Goal: Browse casually

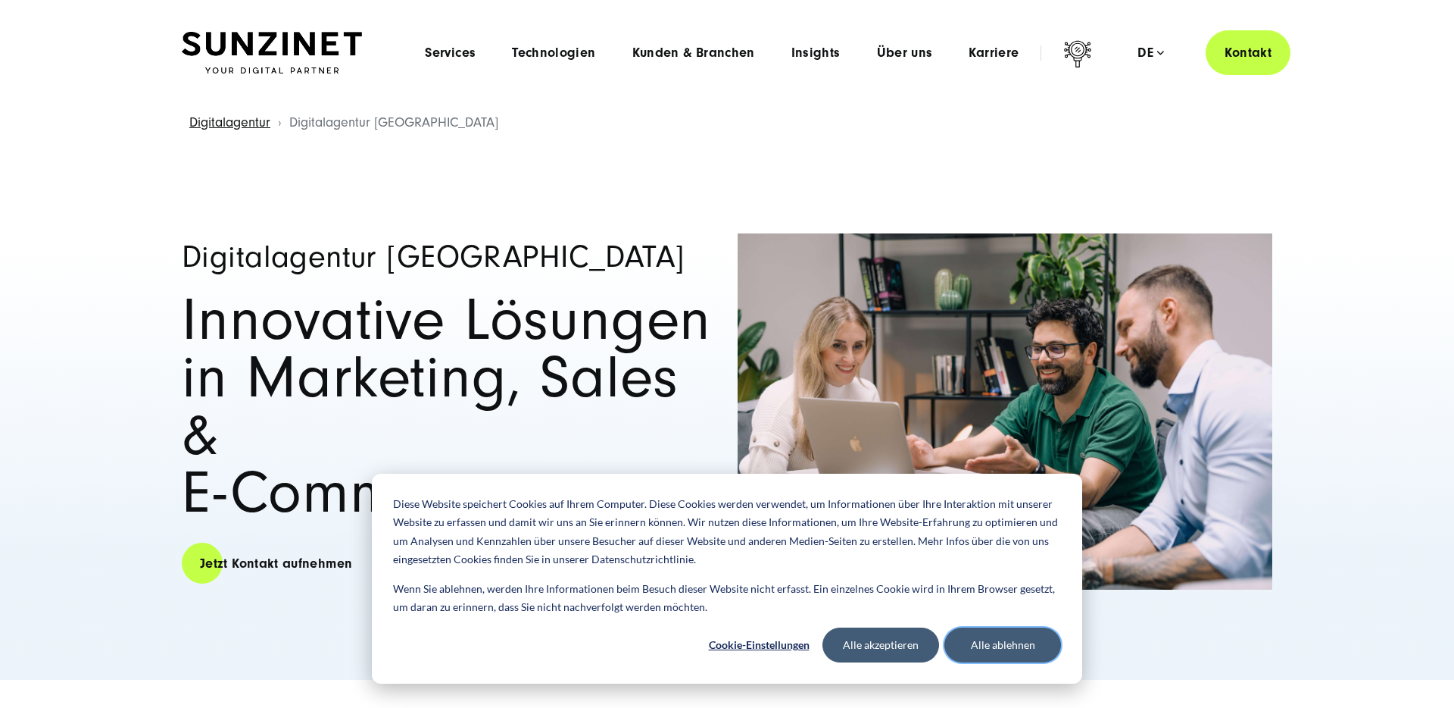
click at [1007, 648] on button "Alle ablehnen" at bounding box center [1003, 644] width 117 height 35
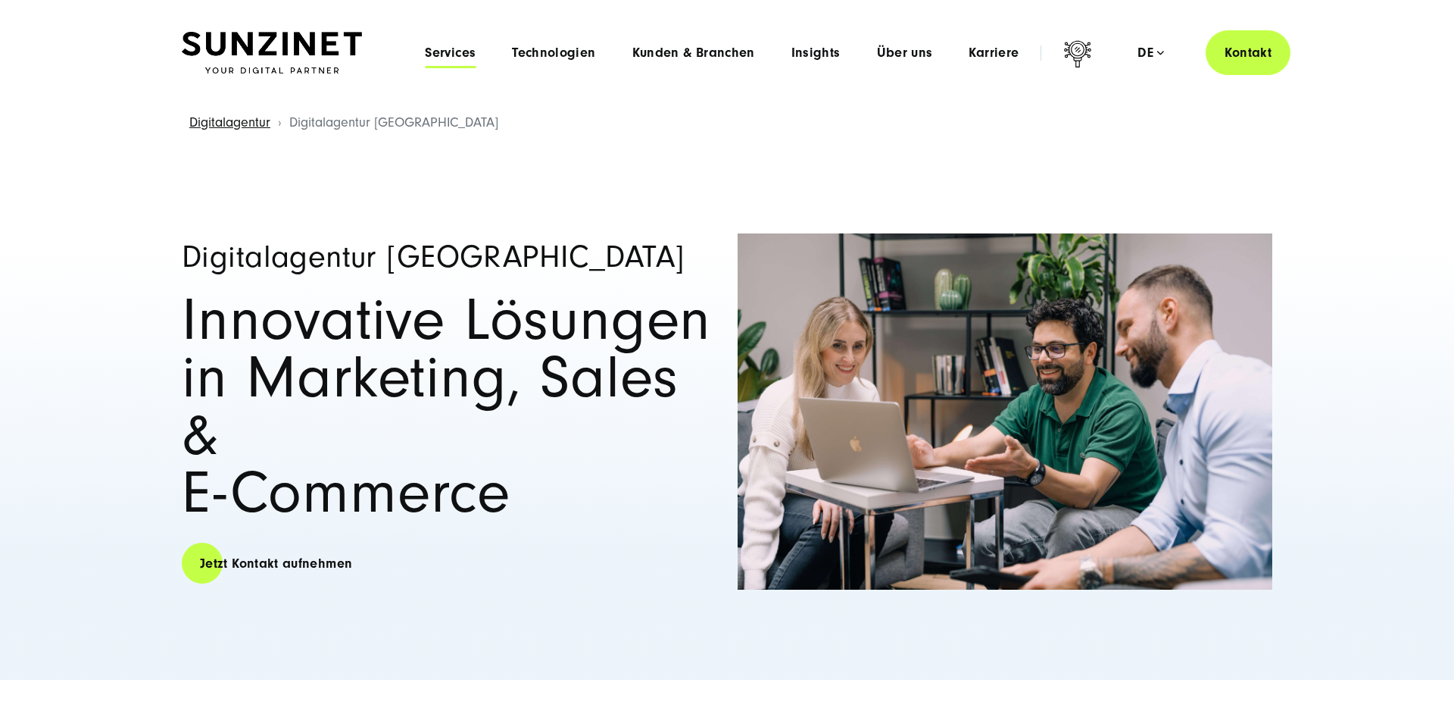
click at [446, 48] on span "Services" at bounding box center [450, 52] width 51 height 15
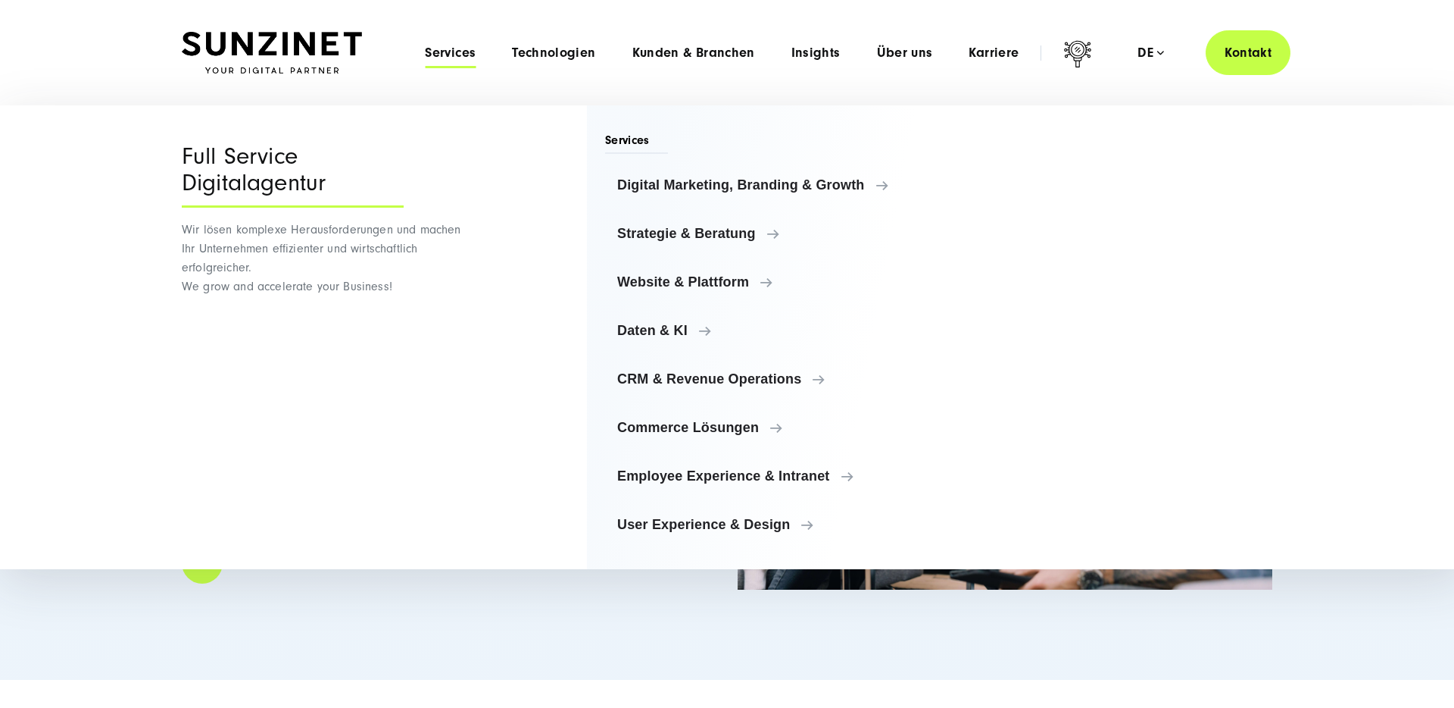
click at [730, 632] on div "Digitalagentur Hamburg Innovative Lösungen in Marketing, Sales & E-Commerce Jet…" at bounding box center [727, 410] width 1454 height 537
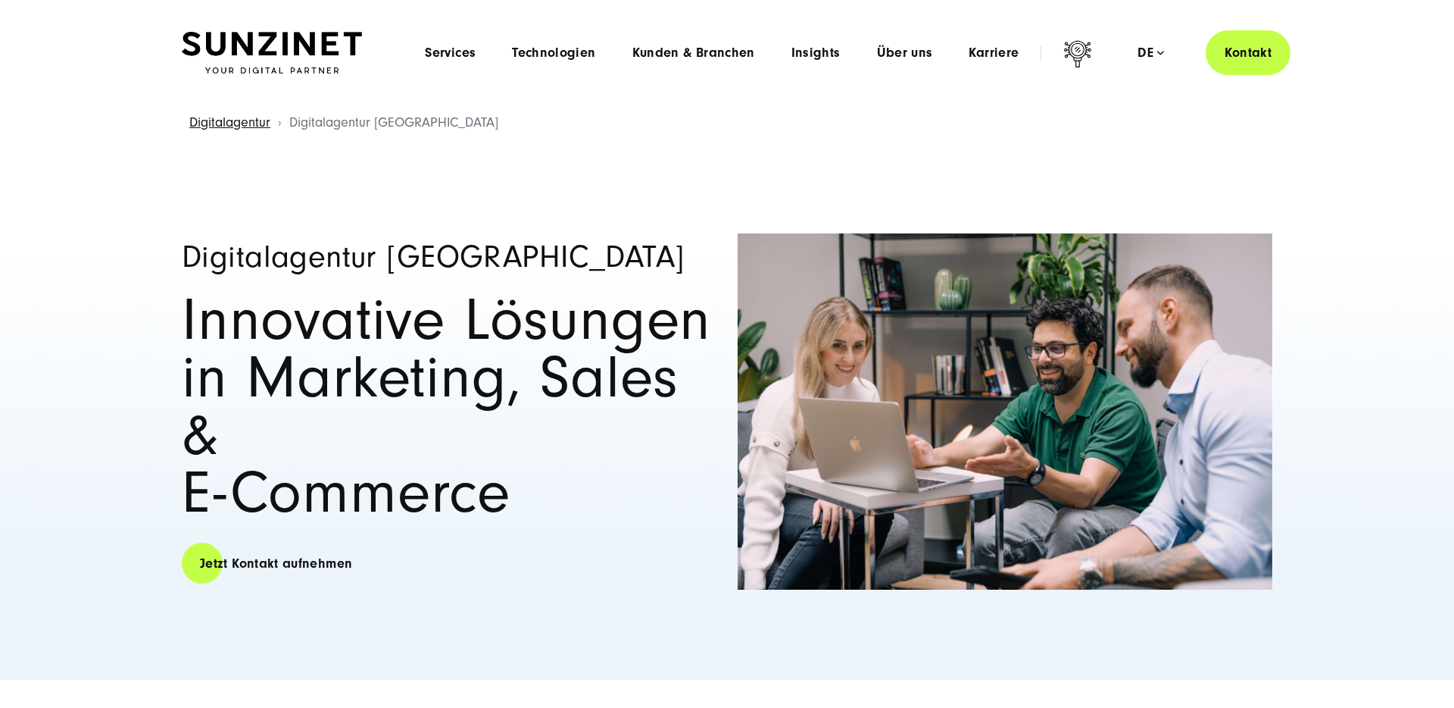
click at [282, 55] on img at bounding box center [272, 53] width 180 height 42
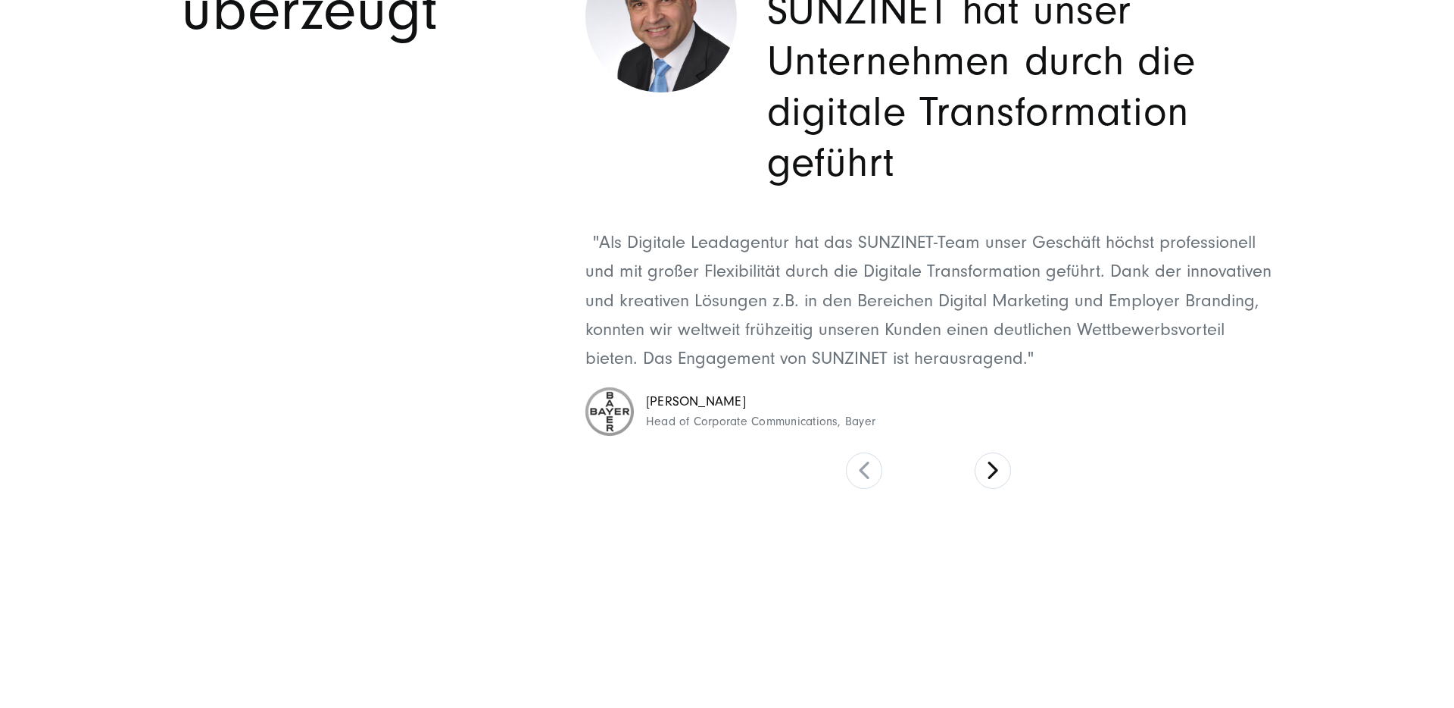
scroll to position [7326, 0]
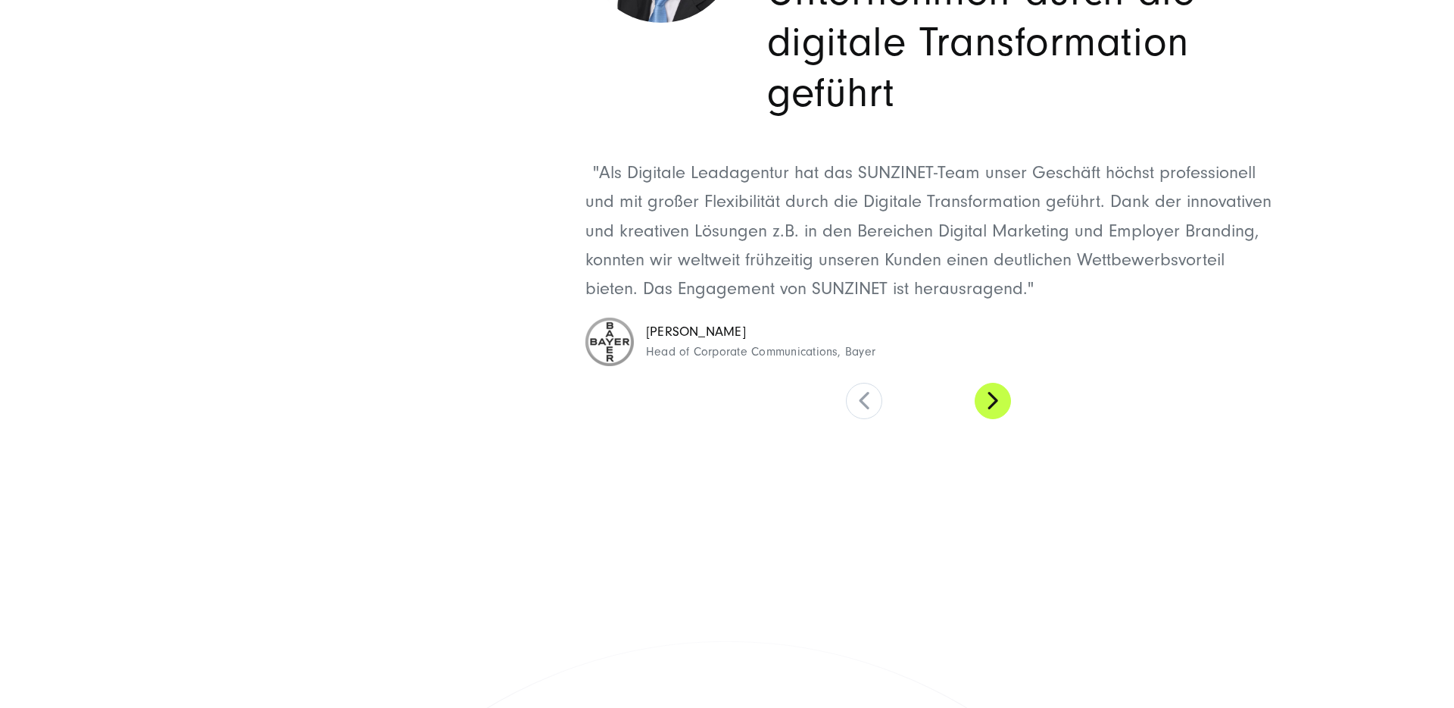
click at [990, 398] on button at bounding box center [993, 401] width 36 height 36
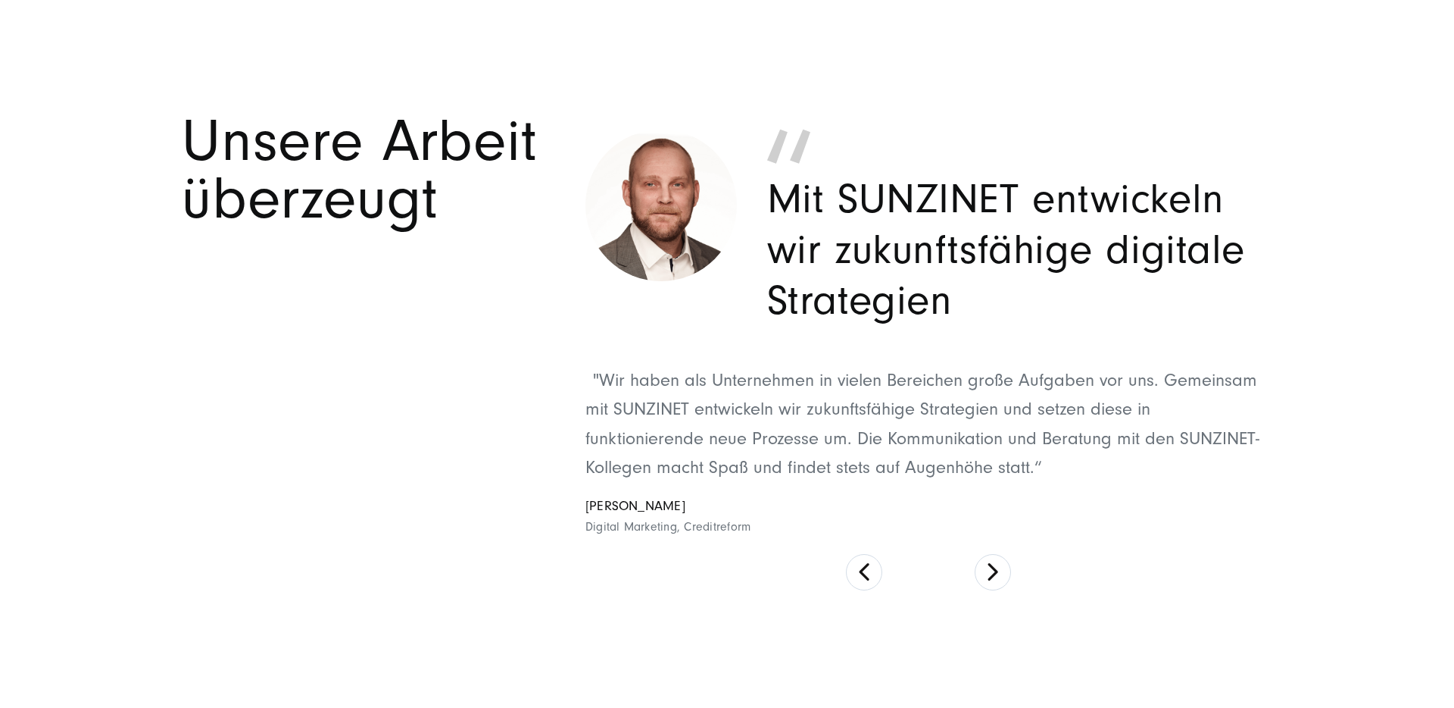
scroll to position [7128, 0]
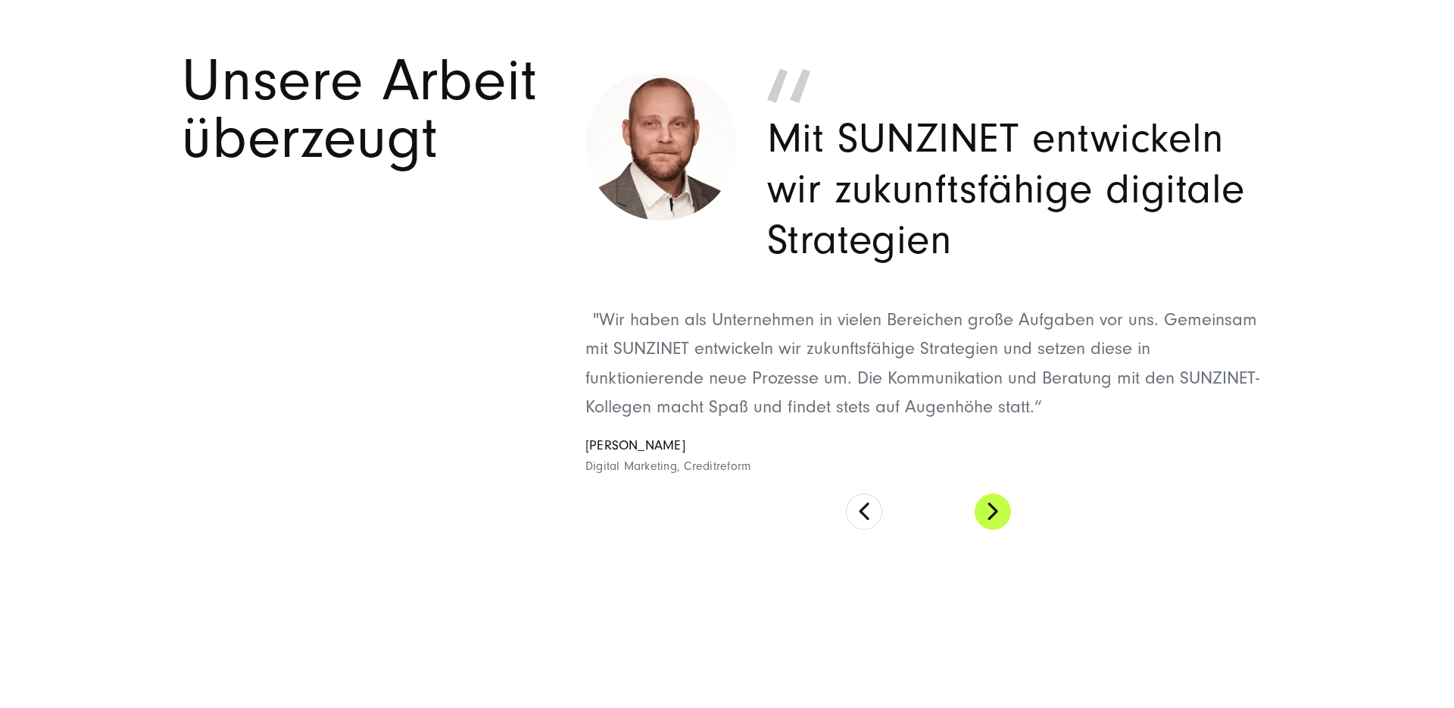
click at [1000, 510] on button at bounding box center [993, 511] width 36 height 36
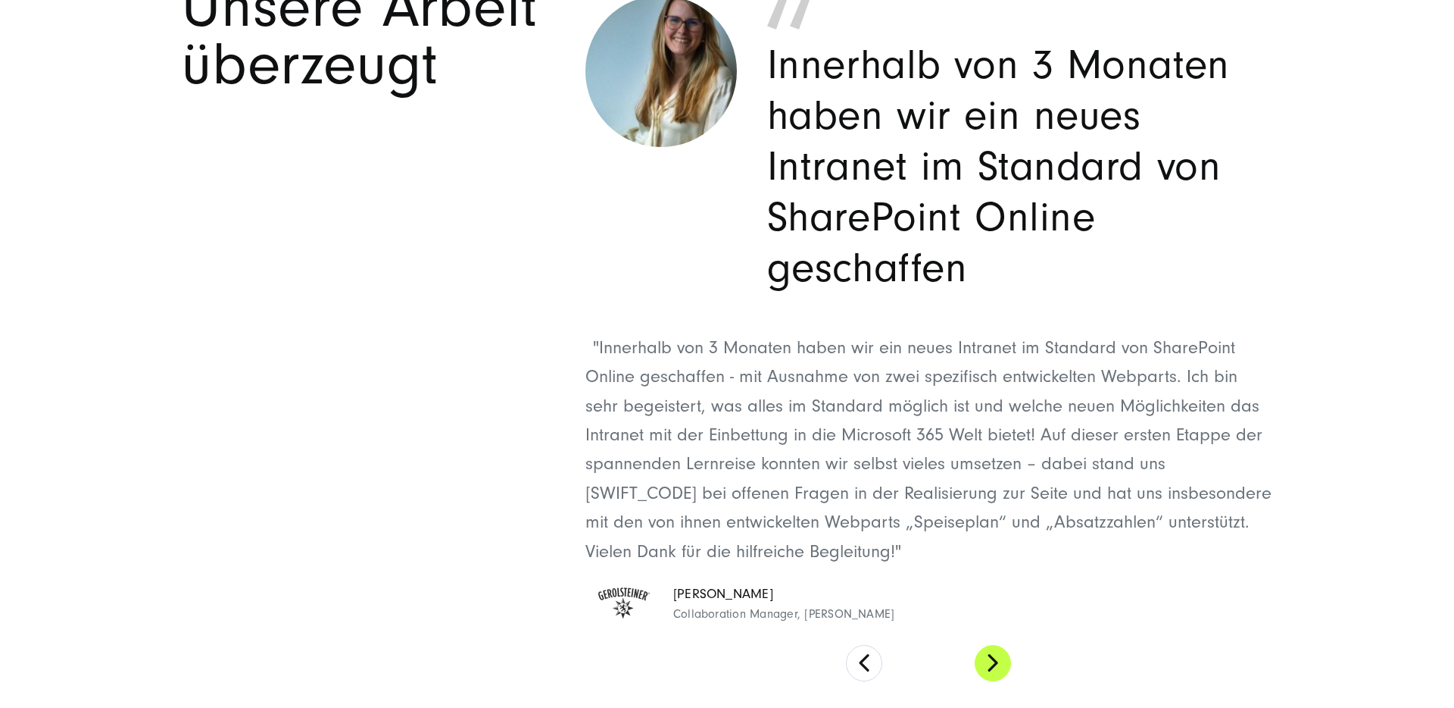
scroll to position [7203, 0]
click at [989, 664] on button at bounding box center [993, 662] width 36 height 36
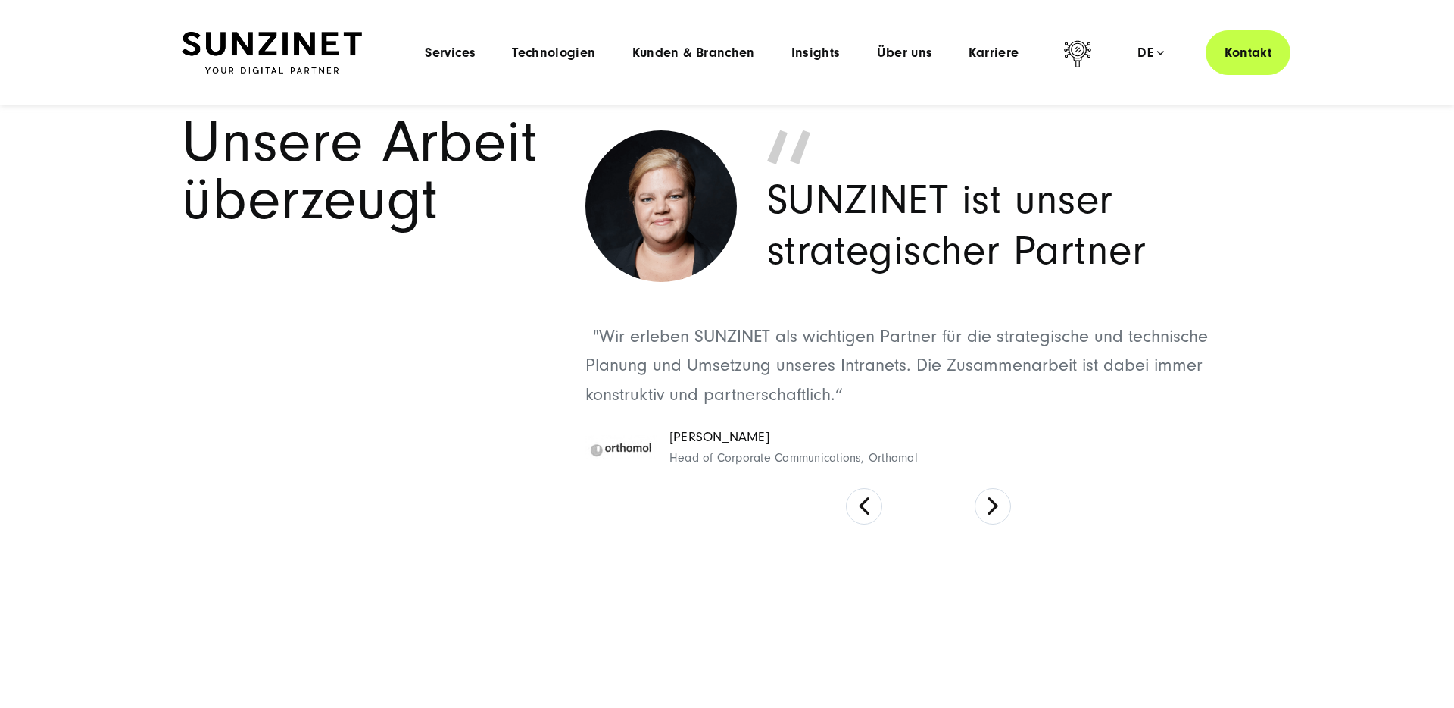
scroll to position [7023, 0]
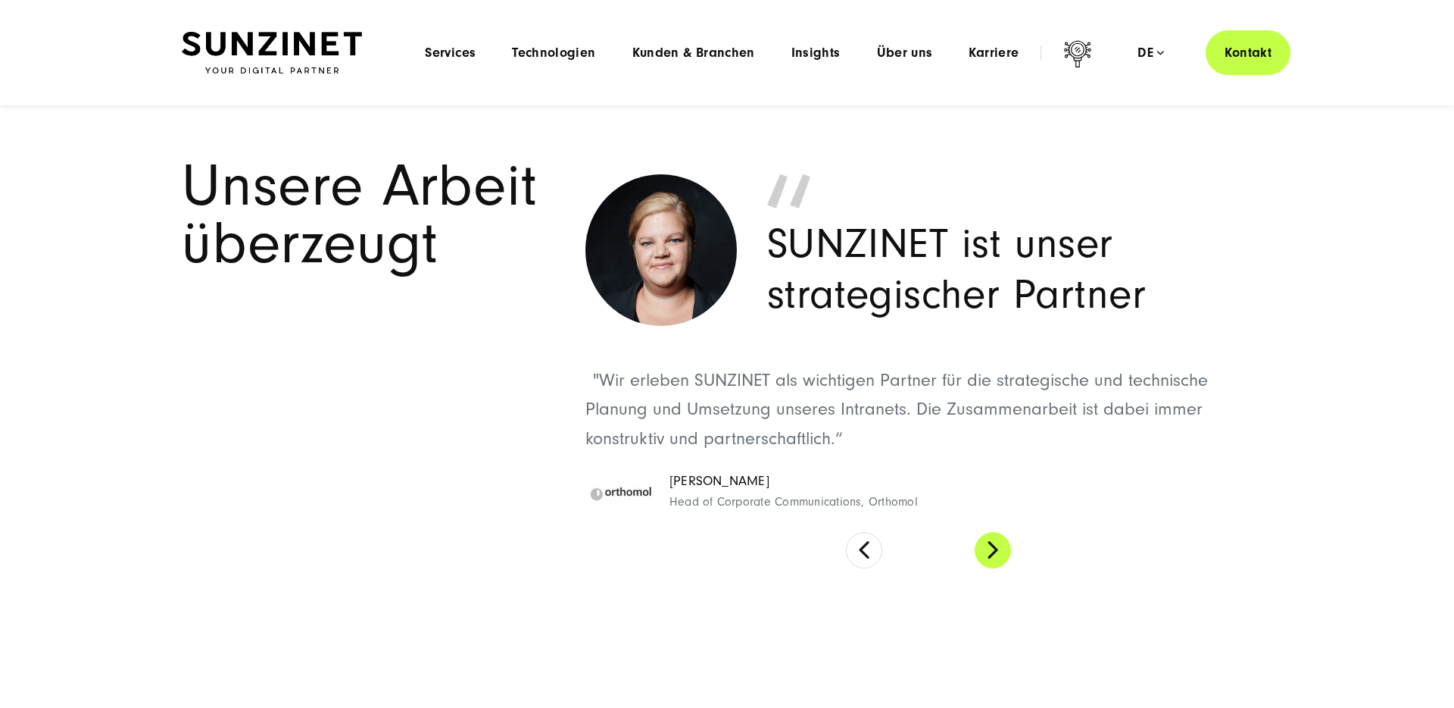
click at [1003, 548] on button at bounding box center [993, 550] width 36 height 36
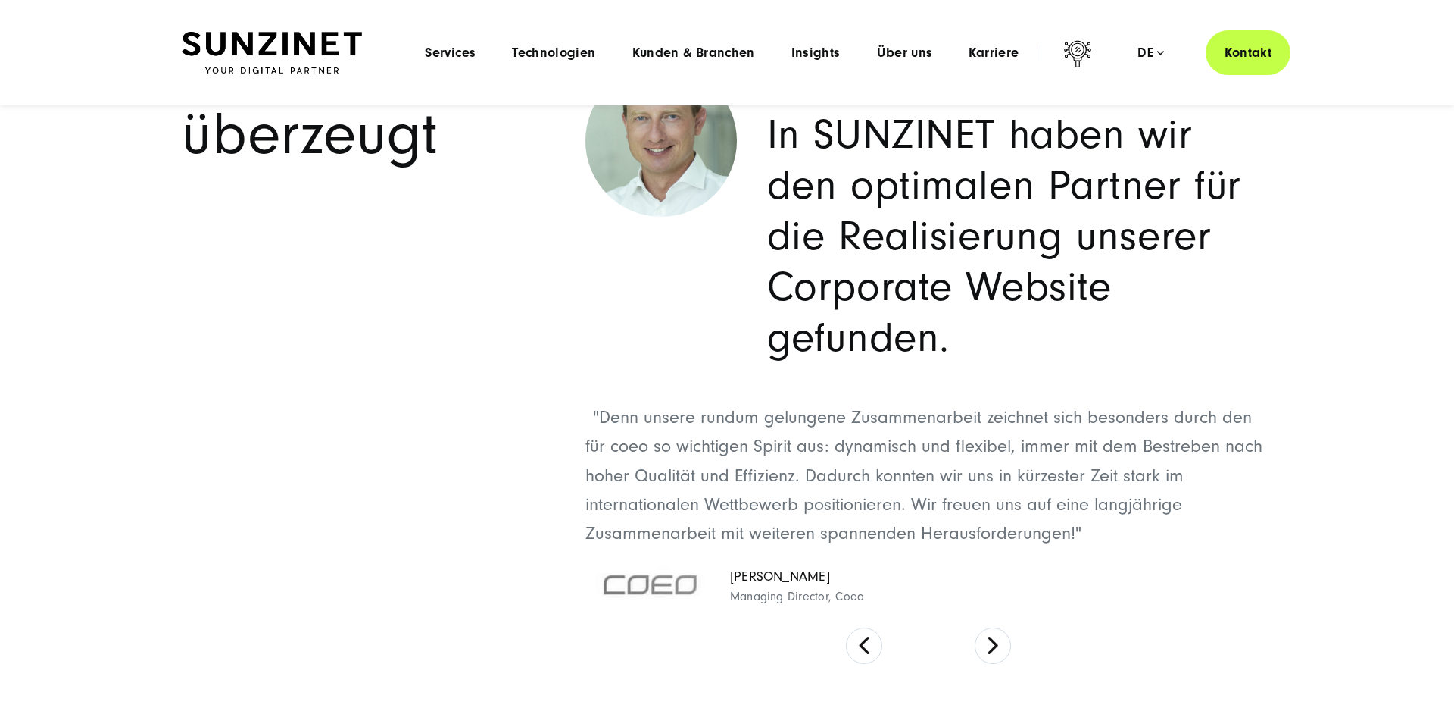
scroll to position [7260, 0]
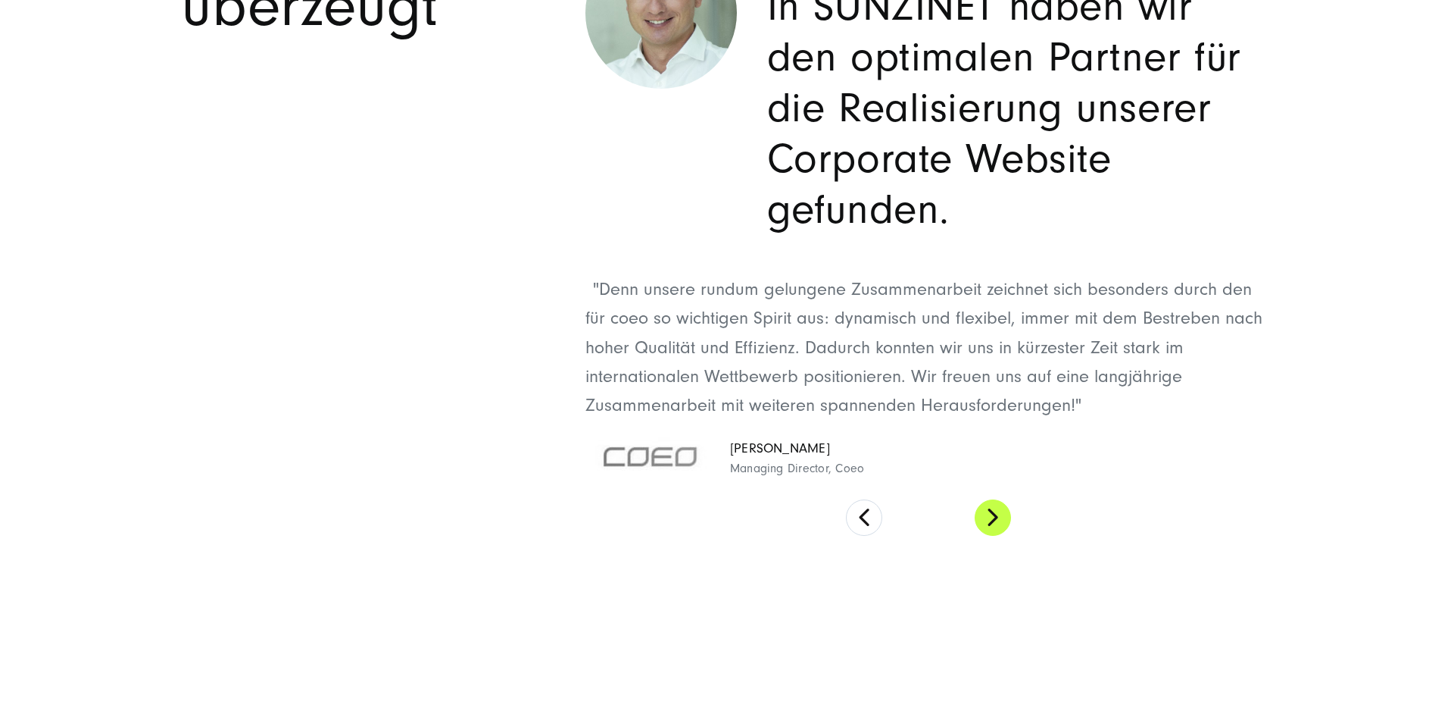
click at [990, 523] on button at bounding box center [993, 517] width 36 height 36
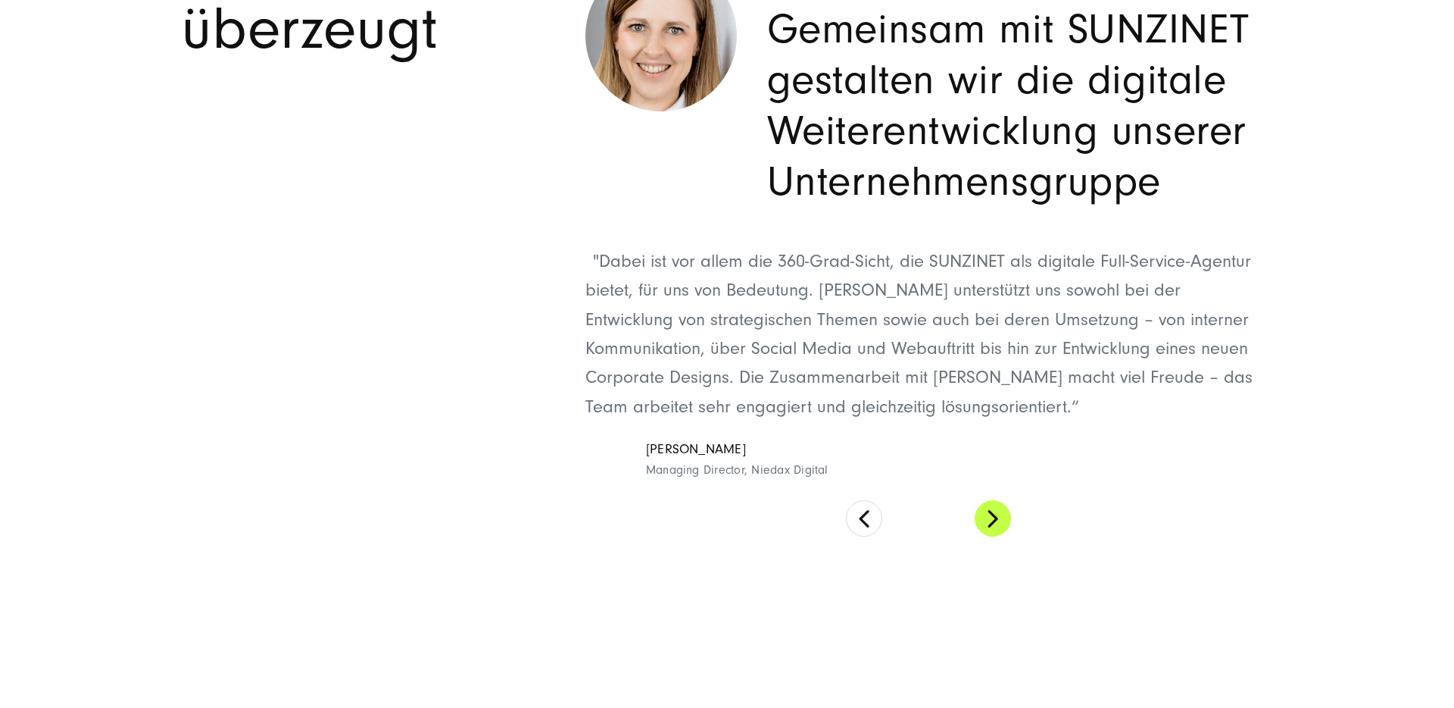
scroll to position [7264, 0]
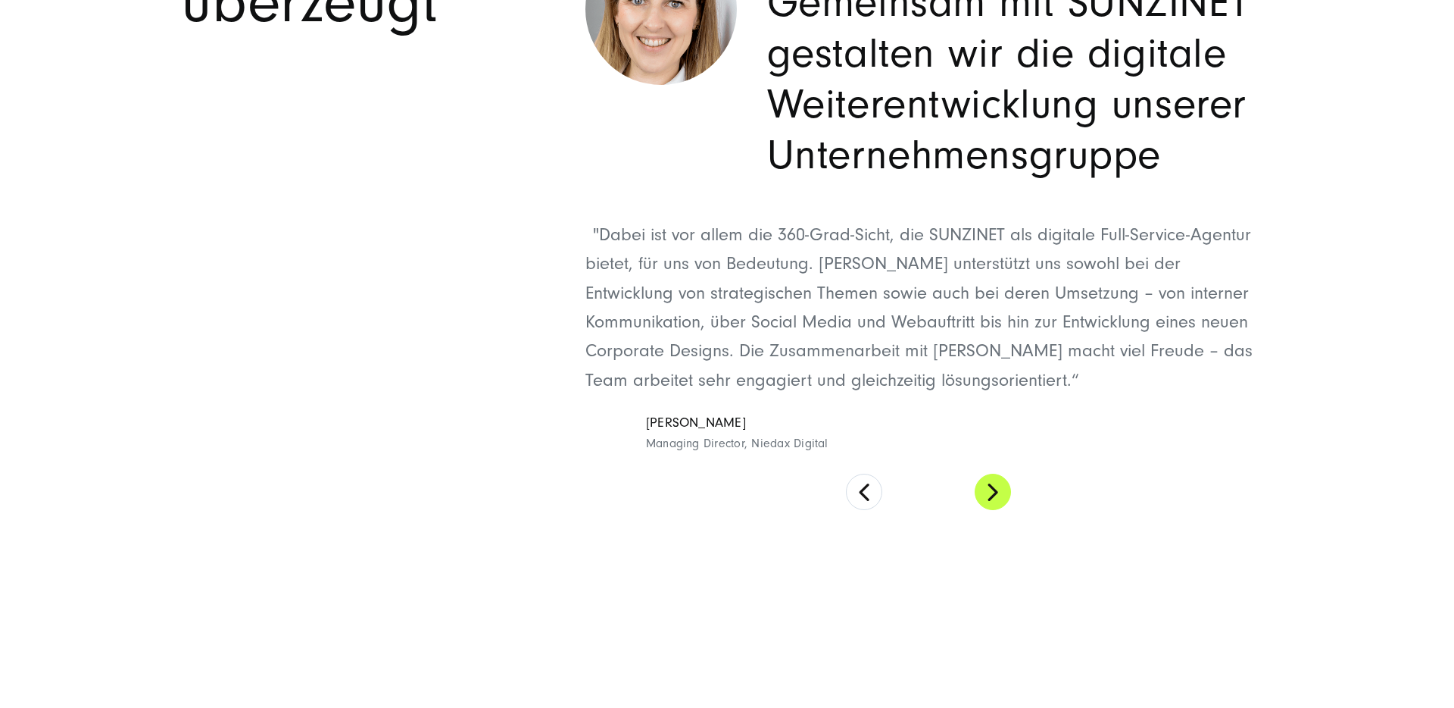
click at [990, 507] on button at bounding box center [993, 491] width 36 height 36
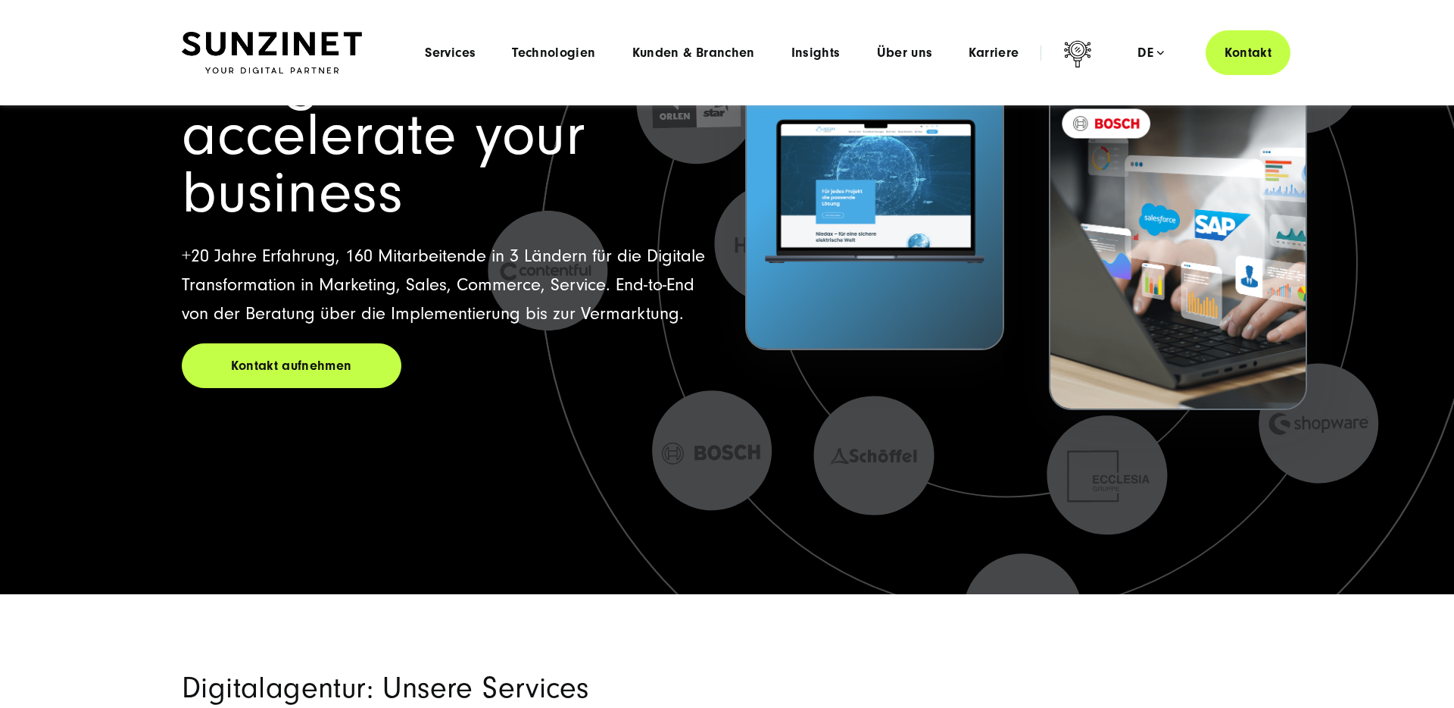
scroll to position [0, 0]
